Goal: Task Accomplishment & Management: Manage account settings

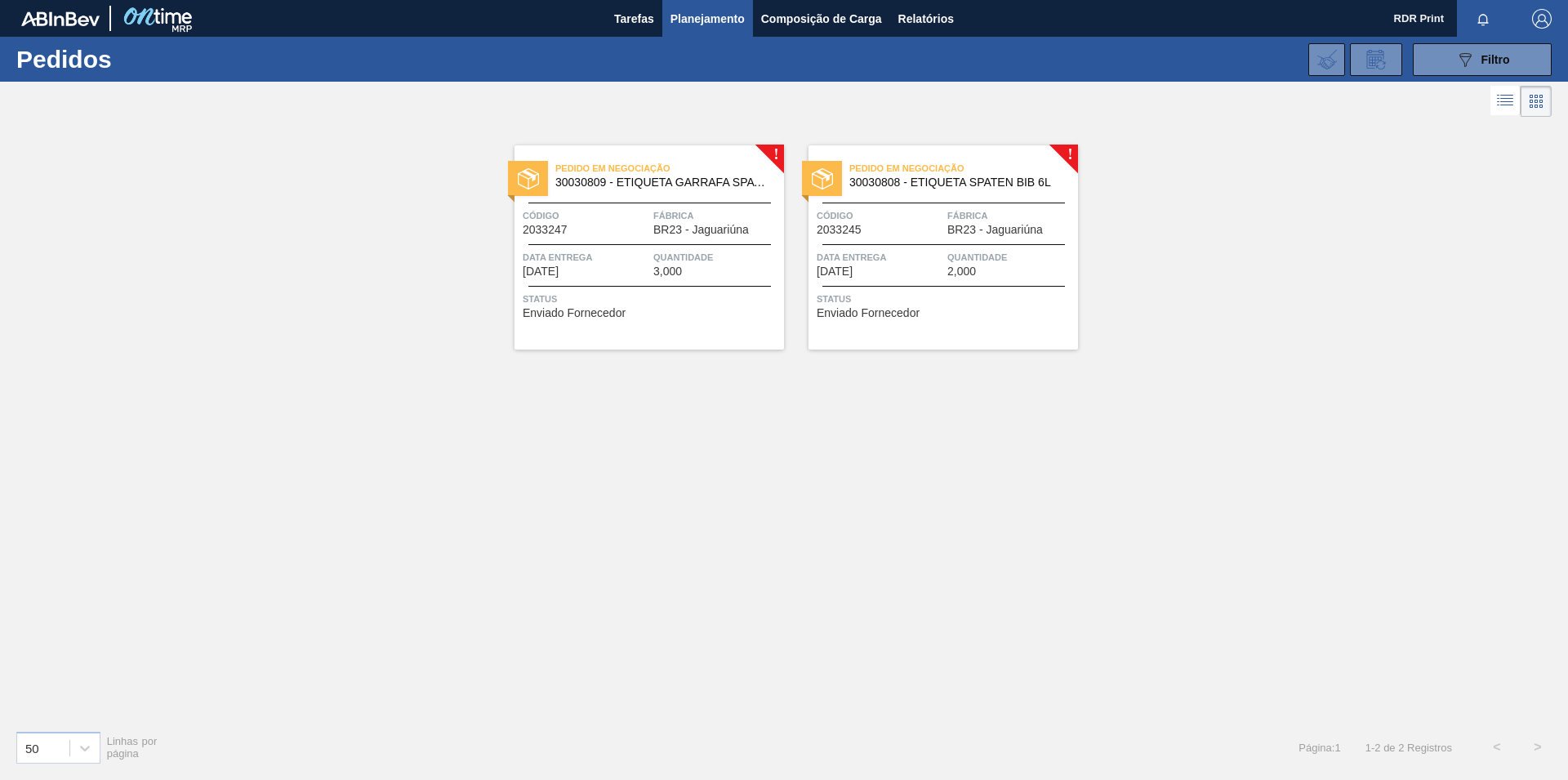
click at [566, 307] on span "Status" at bounding box center [651, 299] width 257 height 16
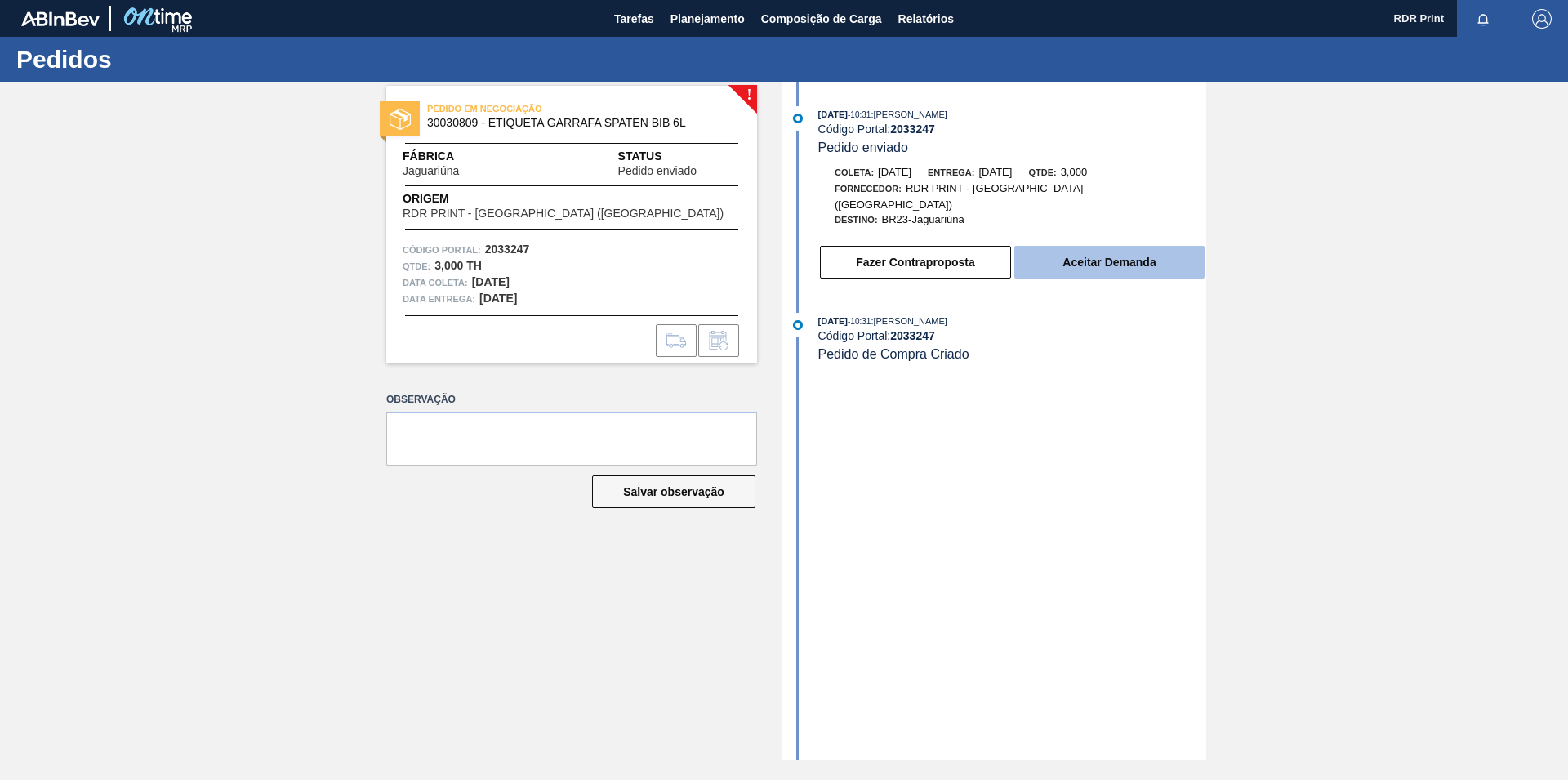
click at [1088, 246] on button "Aceitar Demanda" at bounding box center [1109, 262] width 190 height 33
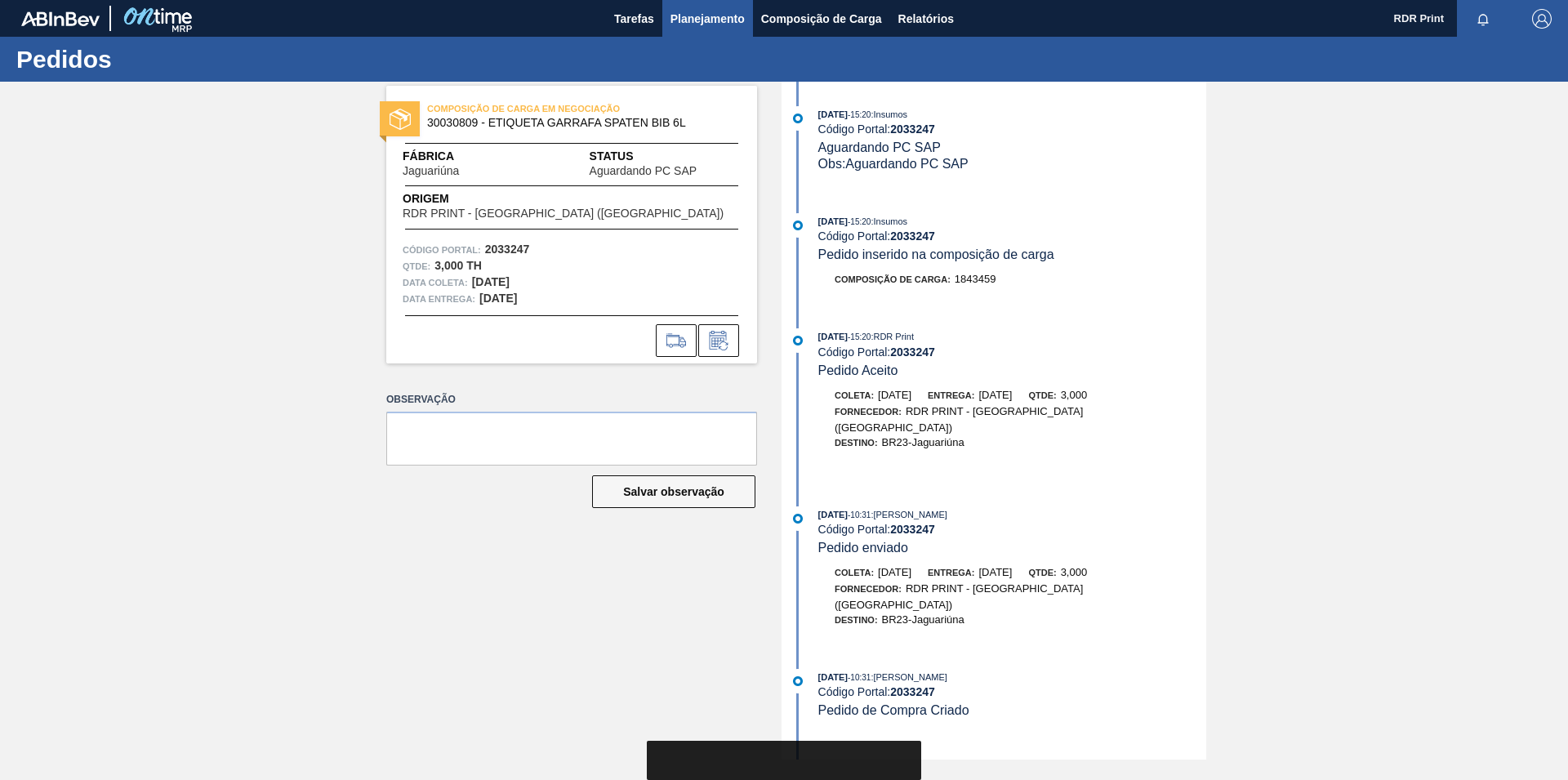
click at [699, 24] on span "Planejamento" at bounding box center [708, 19] width 74 height 20
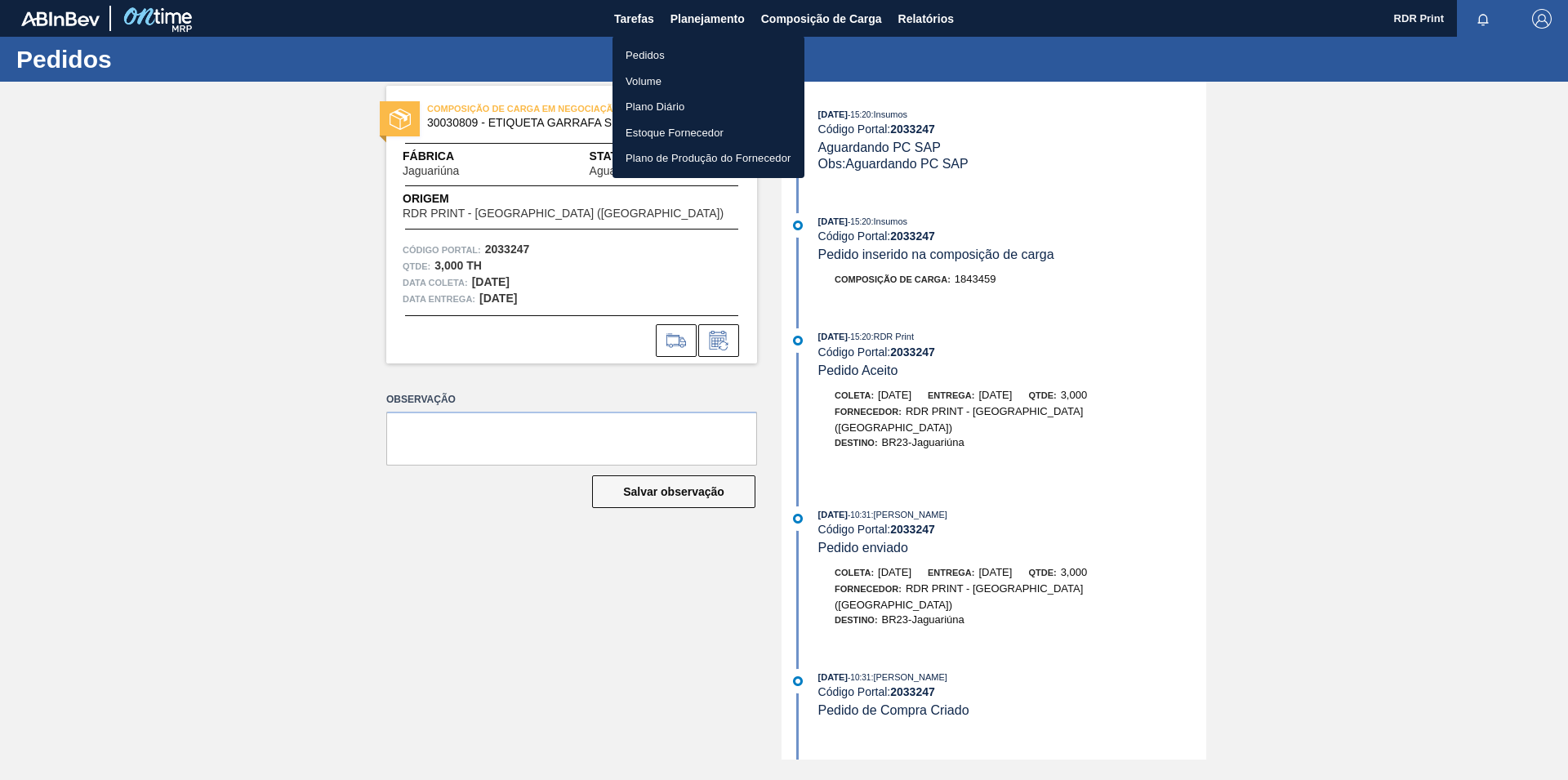
click at [633, 62] on li "Pedidos" at bounding box center [708, 56] width 192 height 27
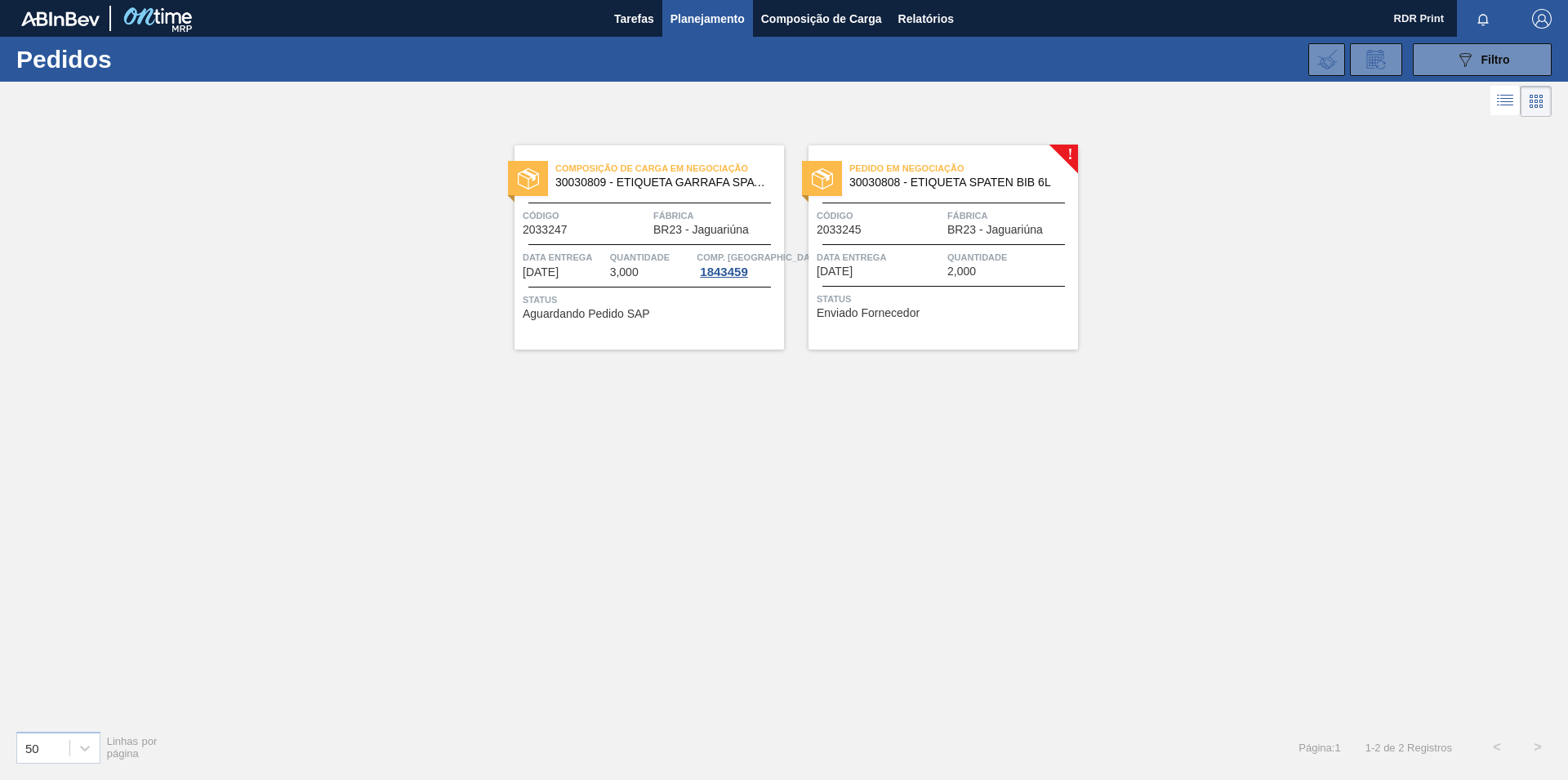
click at [963, 189] on div "Pedido em Negociação 30030808 - ETIQUETA SPATEN BIB 6L" at bounding box center [943, 176] width 269 height 36
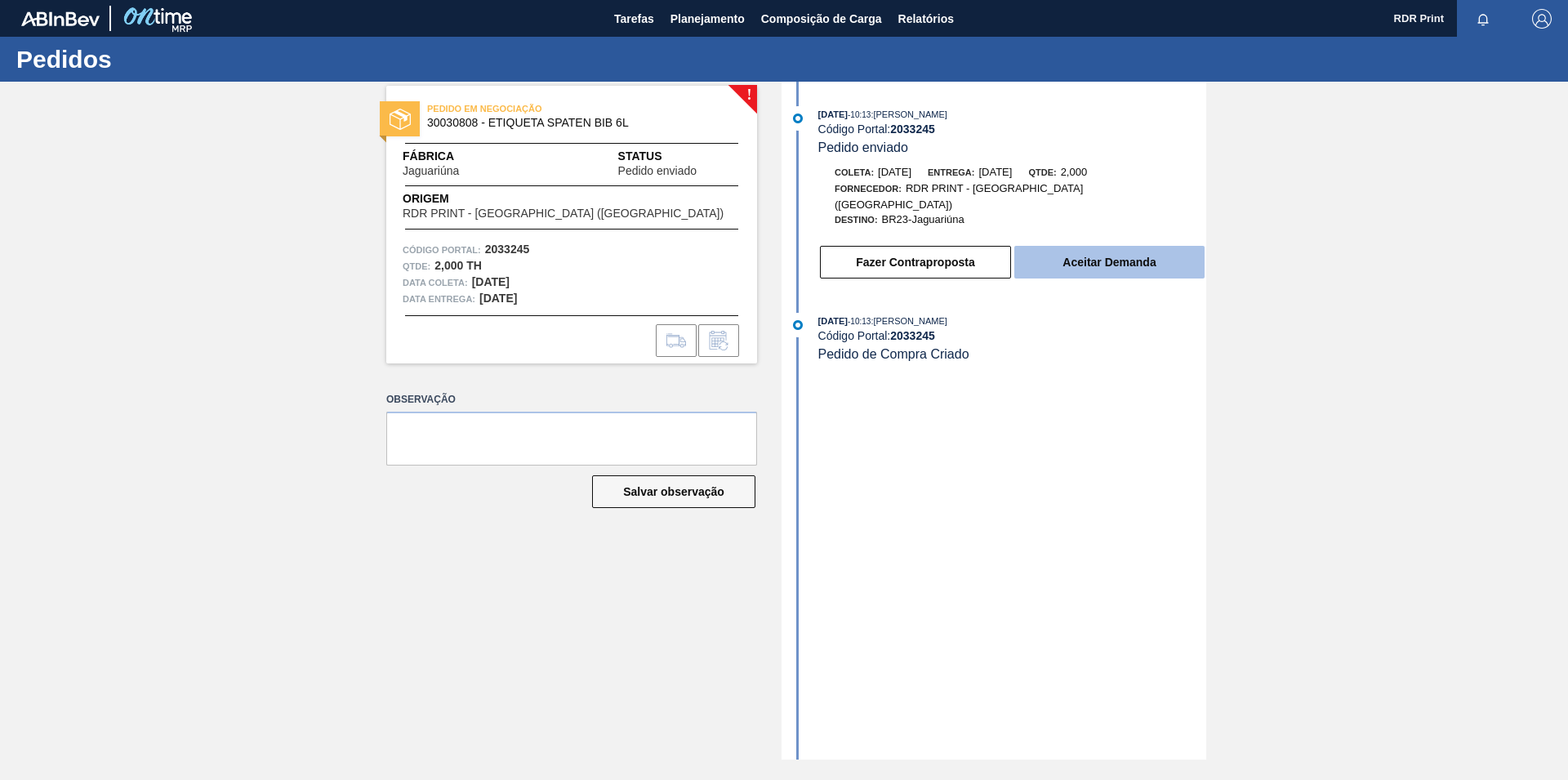
click at [1071, 252] on button "Aceitar Demanda" at bounding box center [1109, 262] width 190 height 33
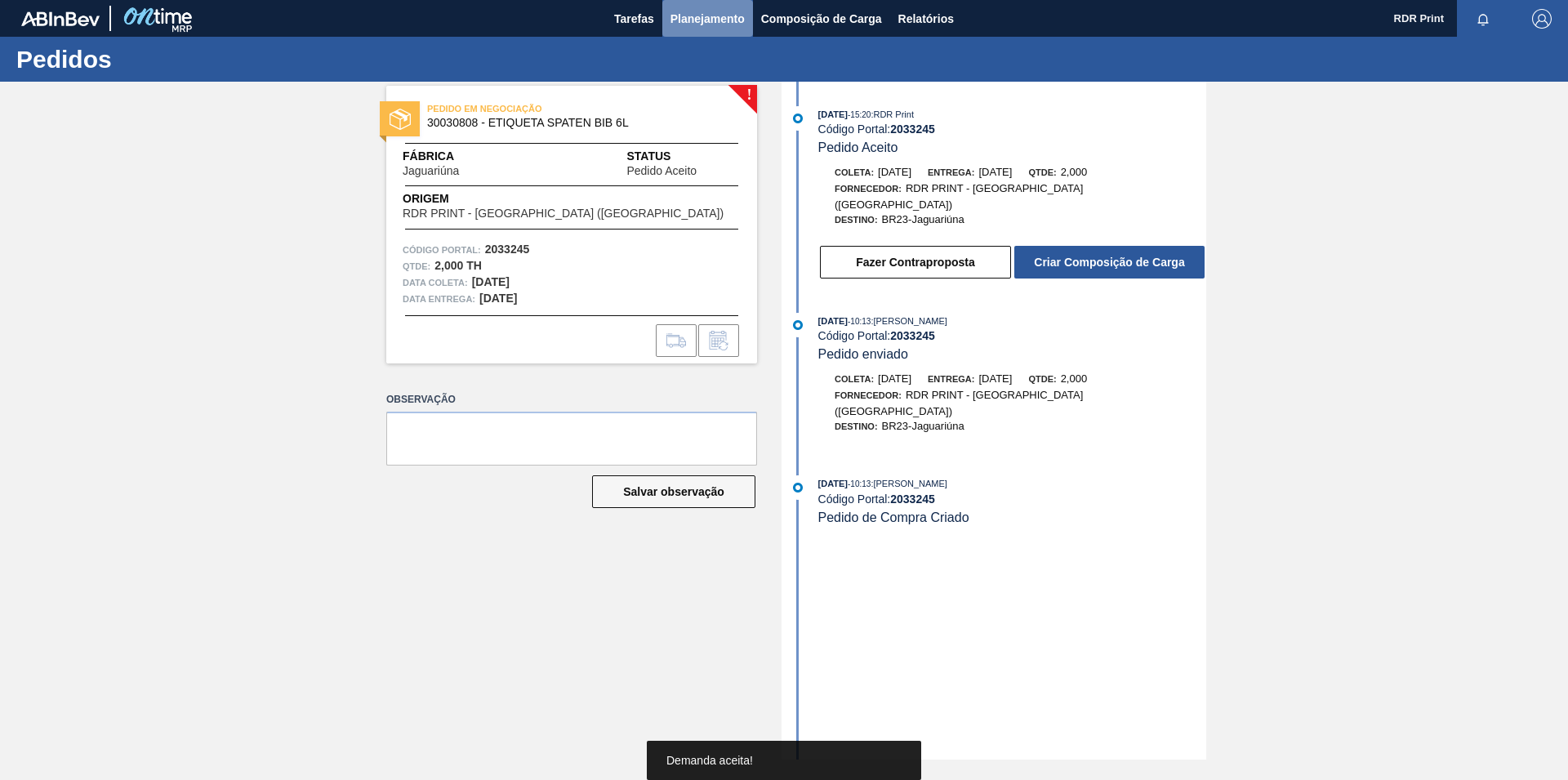
click at [675, 23] on span "Planejamento" at bounding box center [708, 19] width 74 height 20
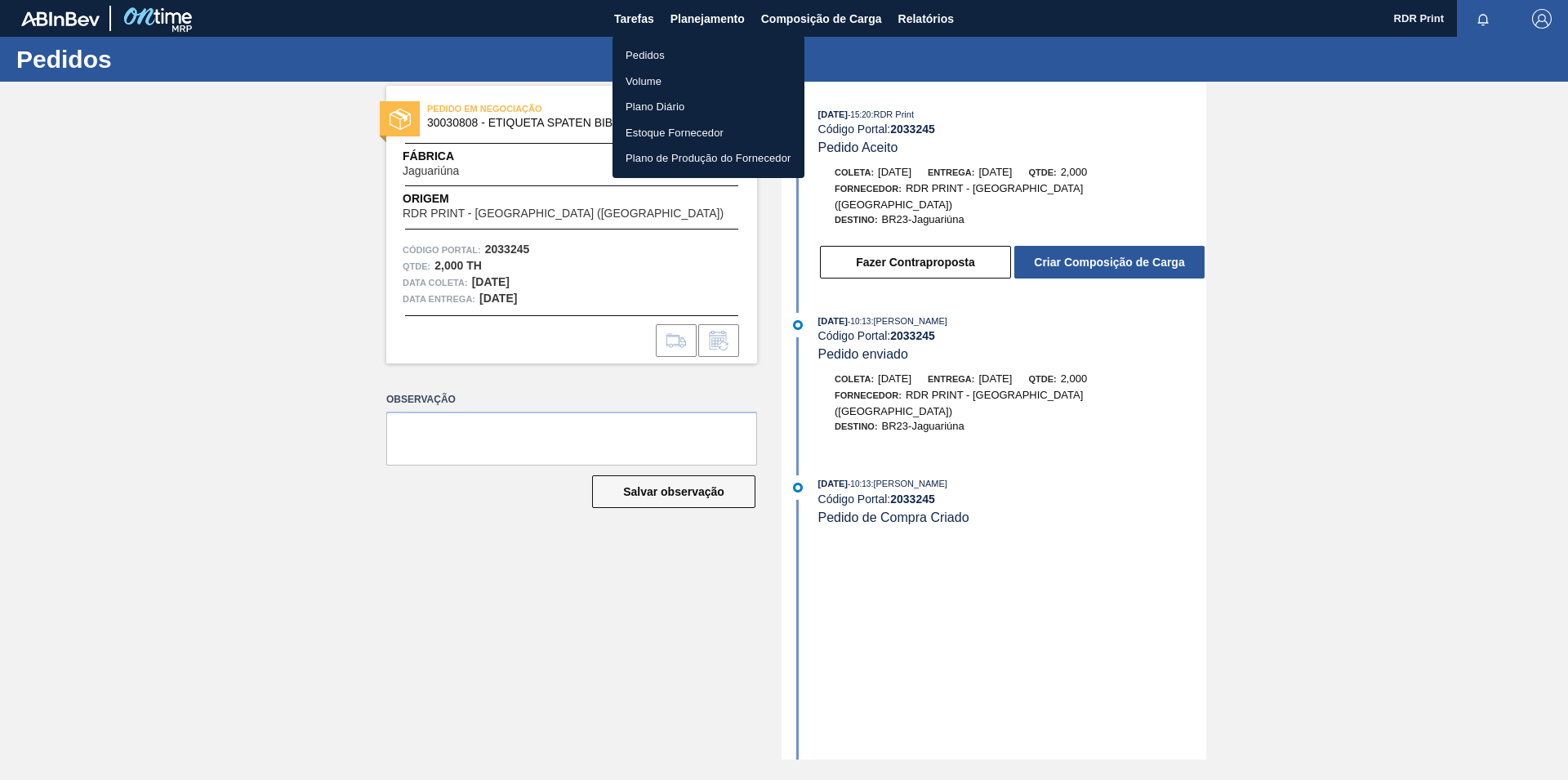
click at [644, 58] on li "Pedidos" at bounding box center [708, 56] width 192 height 27
